Goal: Task Accomplishment & Management: Use online tool/utility

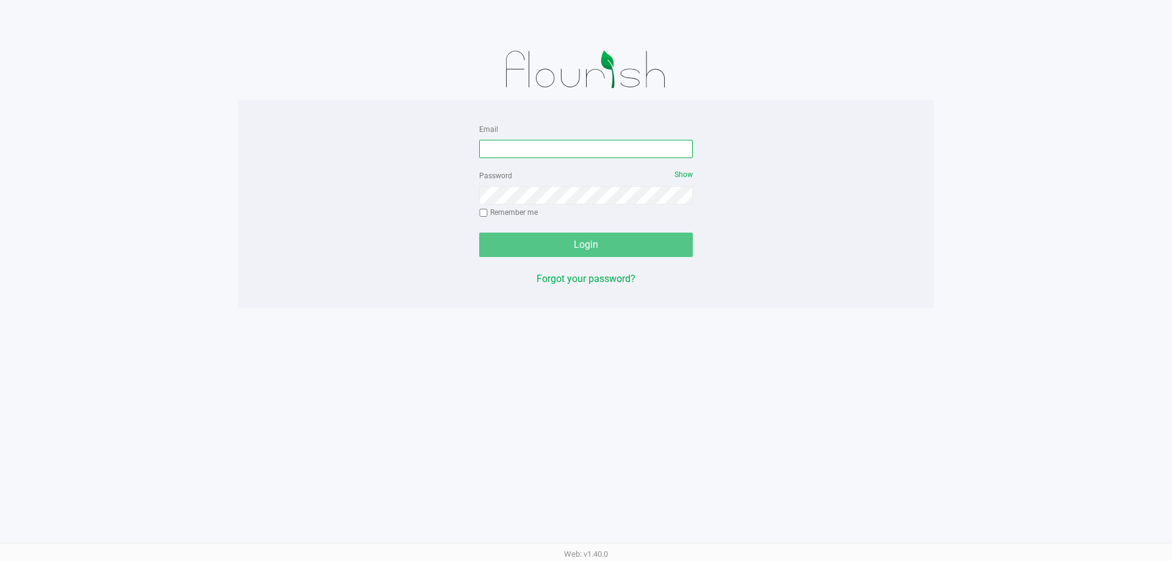
click at [593, 154] on input "Email" at bounding box center [586, 149] width 214 height 18
type input "[EMAIL_ADDRESS][DOMAIN_NAME]"
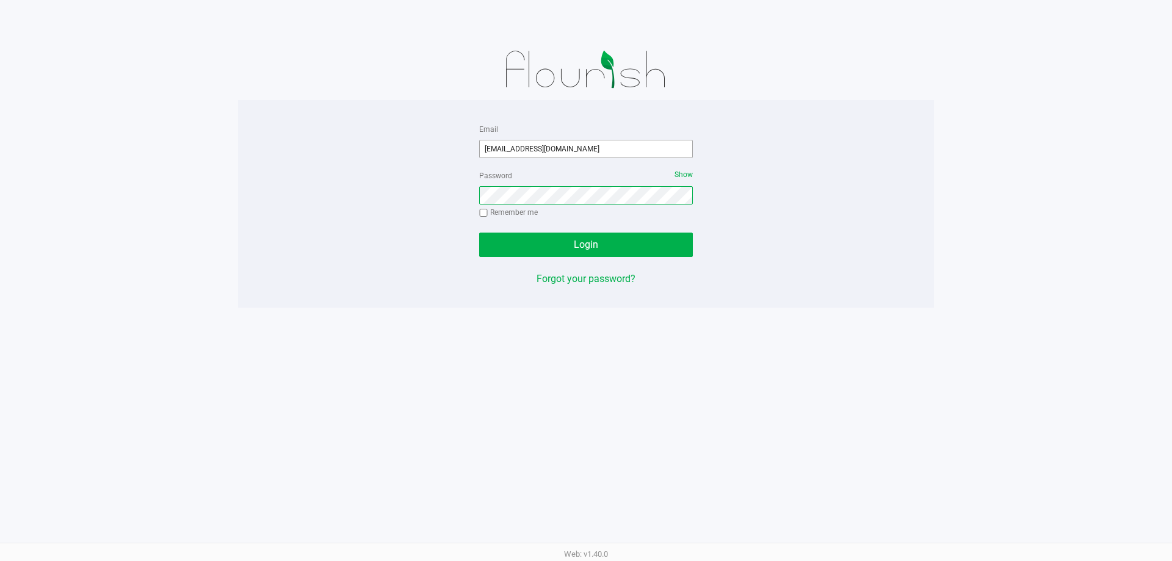
click at [479, 233] on button "Login" at bounding box center [586, 245] width 214 height 24
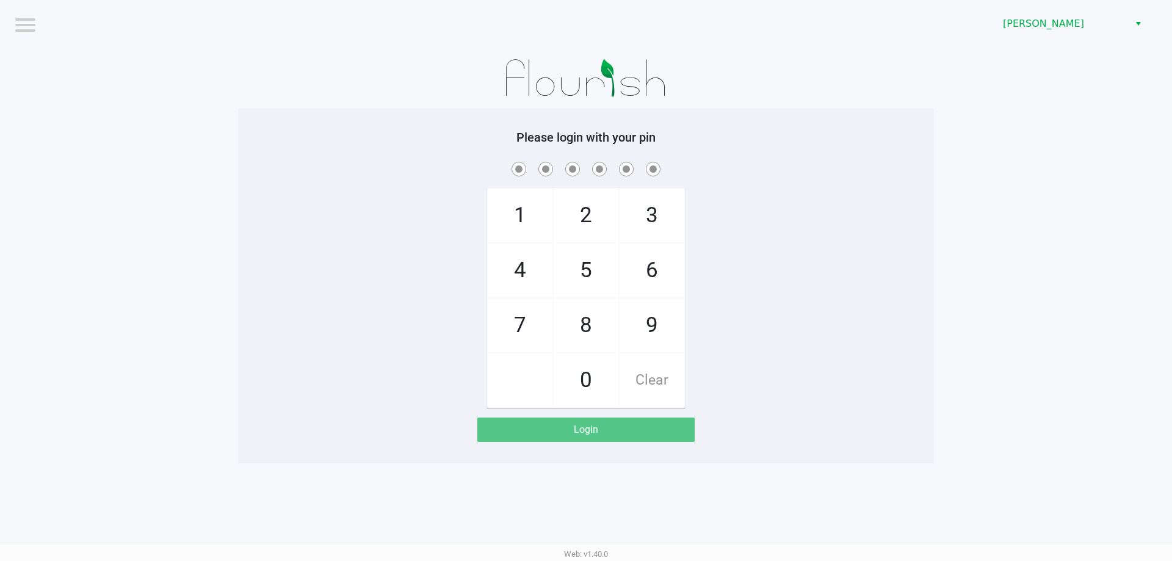
click at [951, 370] on app-pos-login-wrapper "Logout [PERSON_NAME] Please login with your pin 1 4 7 2 5 8 0 3 6 9 Clear Login" at bounding box center [586, 231] width 1172 height 463
